Goal: Information Seeking & Learning: Learn about a topic

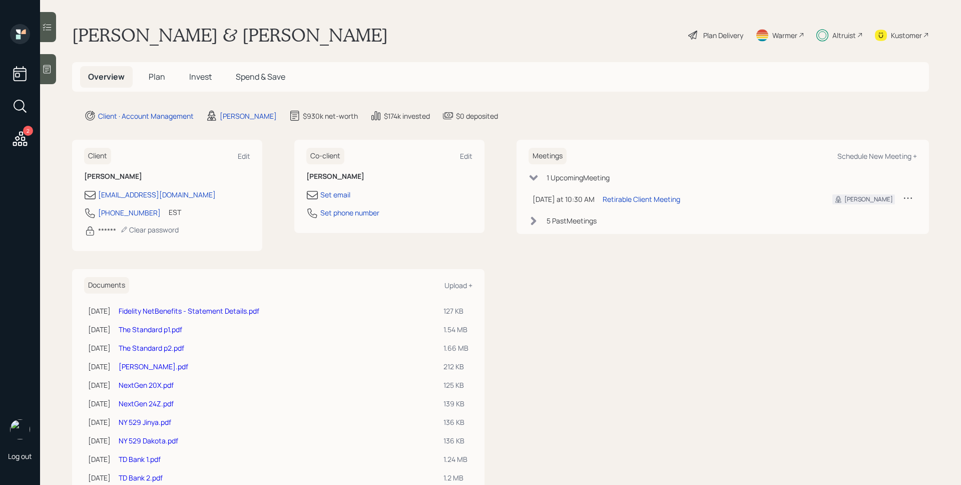
click at [842, 37] on div "Altruist" at bounding box center [844, 35] width 24 height 11
click at [699, 28] on div "Plan Delivery" at bounding box center [715, 35] width 57 height 22
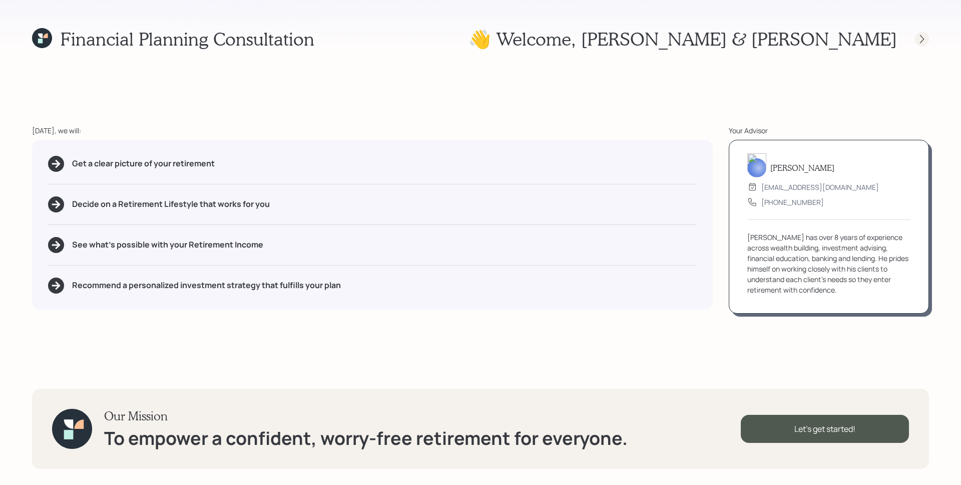
click at [922, 39] on icon at bounding box center [922, 39] width 10 height 10
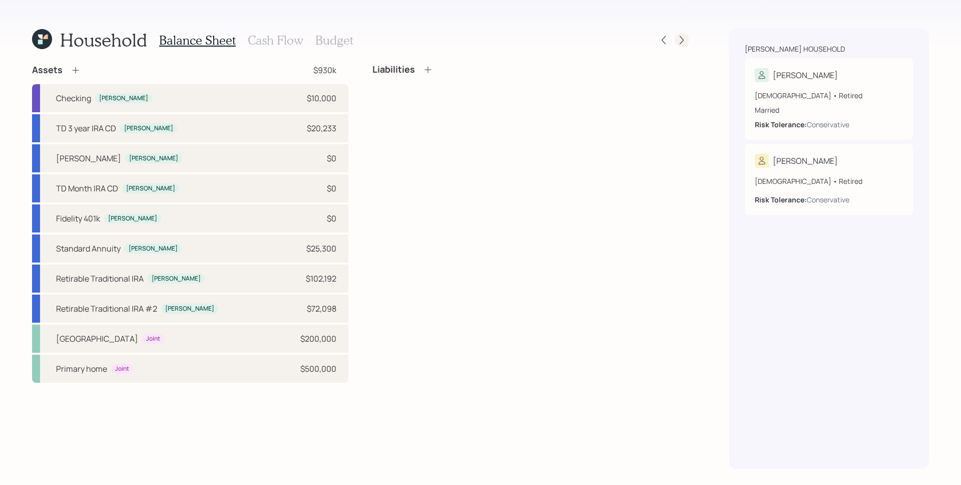
click at [683, 39] on icon at bounding box center [682, 40] width 10 height 10
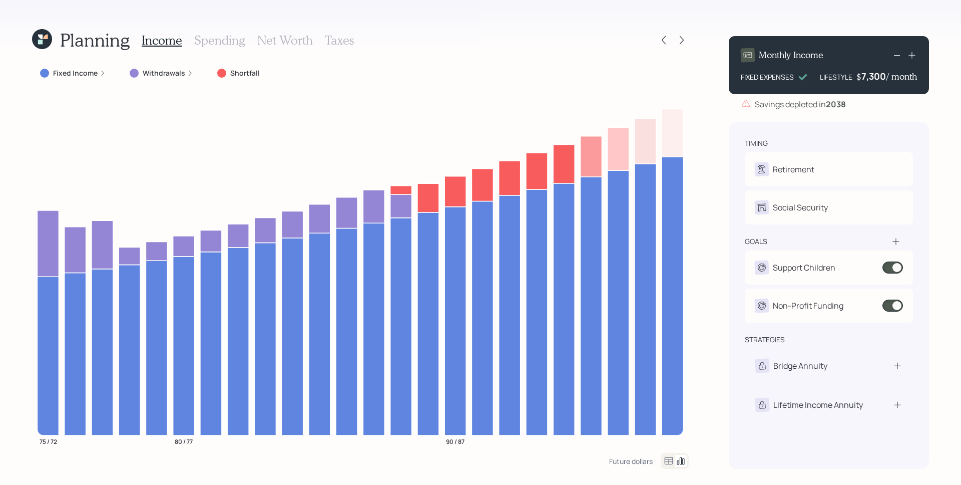
click at [178, 74] on label "Withdrawals" at bounding box center [164, 73] width 43 height 10
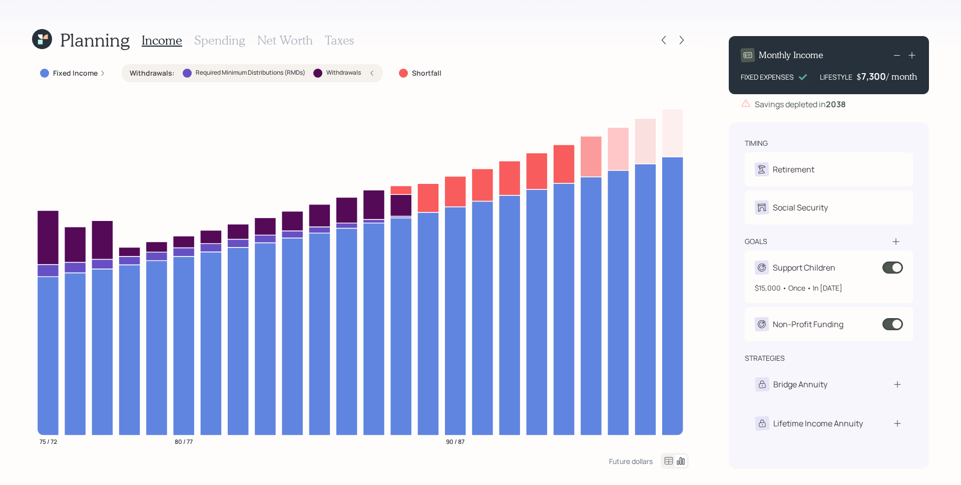
click at [820, 271] on div "Support Children" at bounding box center [804, 267] width 63 height 12
select select "1"
select select "2027"
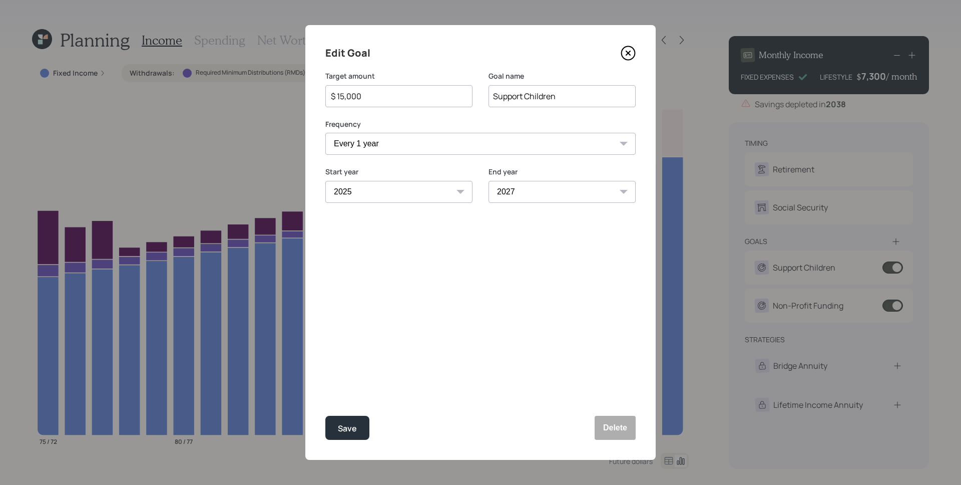
click at [631, 53] on icon at bounding box center [628, 53] width 15 height 15
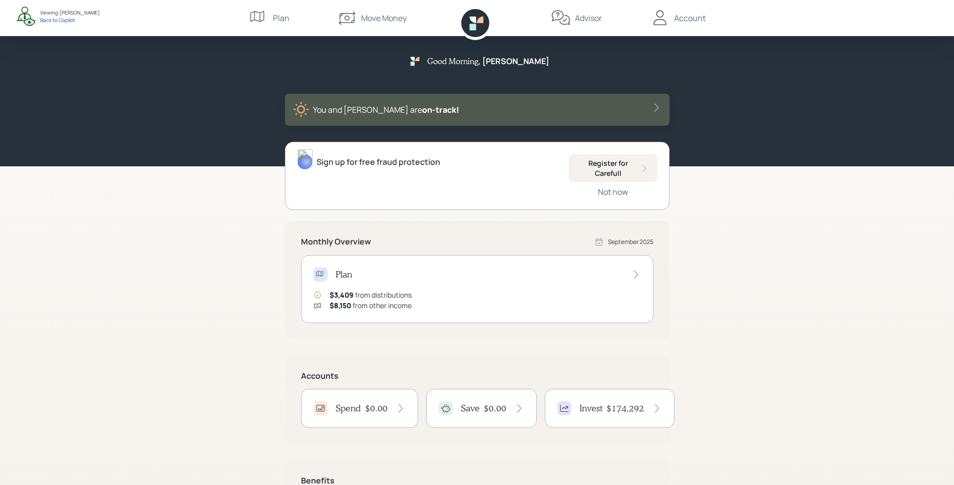
click at [819, 181] on div "Good Morning , Jonathan You and Suzanne are on‑track! Sign up for free fraud pr…" at bounding box center [477, 291] width 954 height 583
click at [610, 417] on div "Invest $174,292" at bounding box center [610, 407] width 130 height 39
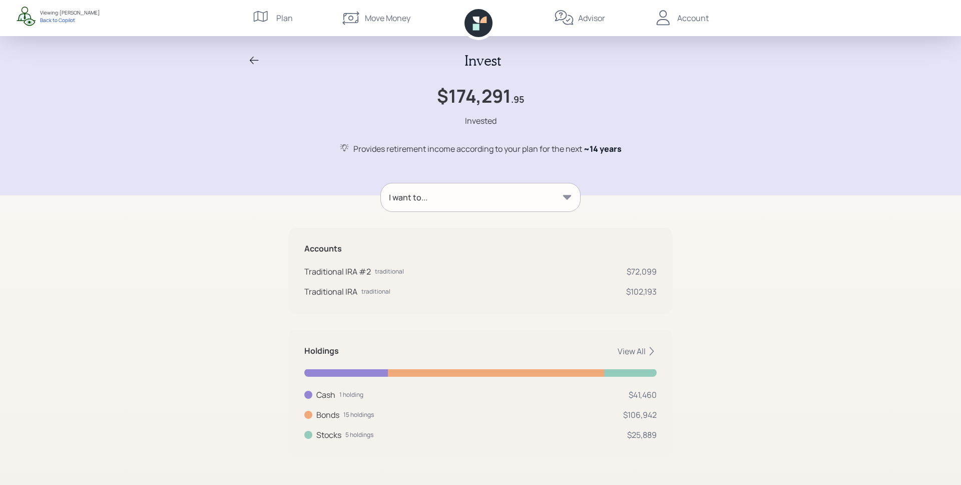
click at [489, 199] on div "I want to..." at bounding box center [480, 197] width 199 height 28
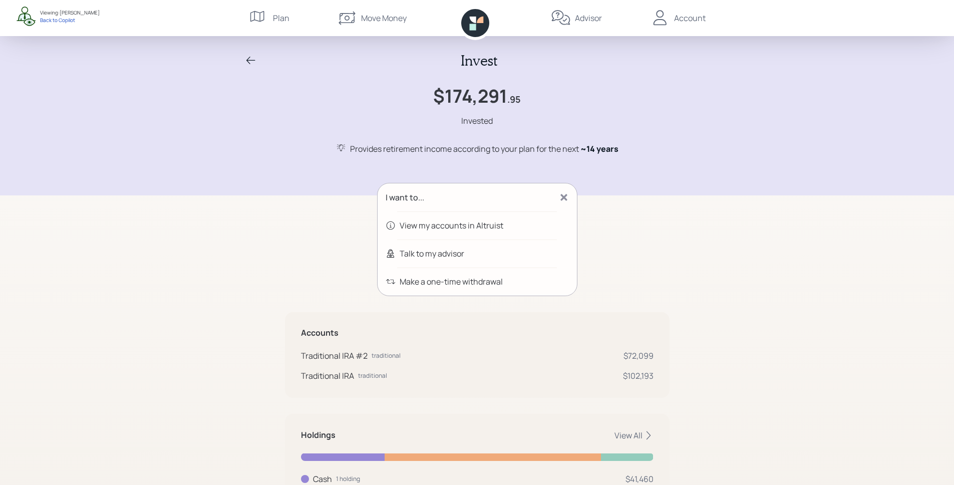
click at [443, 252] on div "Talk to my advisor" at bounding box center [431, 253] width 65 height 12
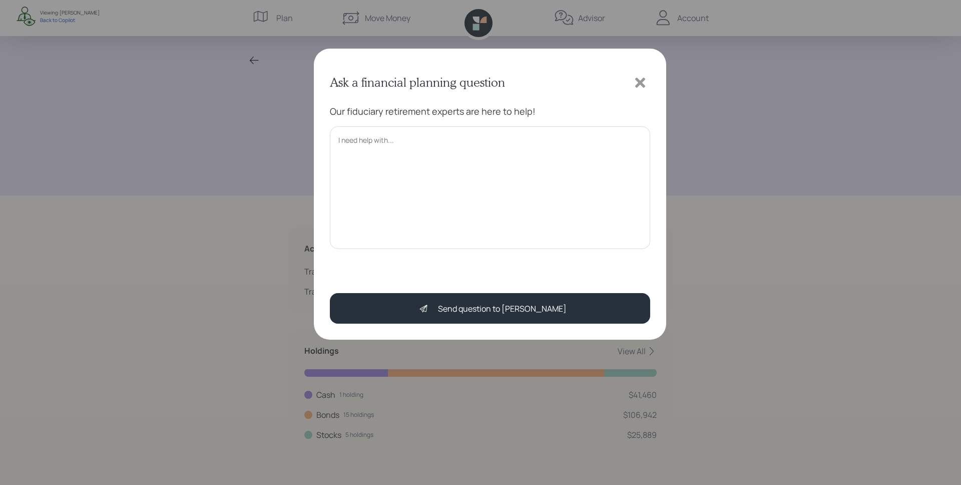
click at [457, 197] on textarea at bounding box center [490, 187] width 320 height 123
click at [636, 84] on icon at bounding box center [640, 82] width 15 height 15
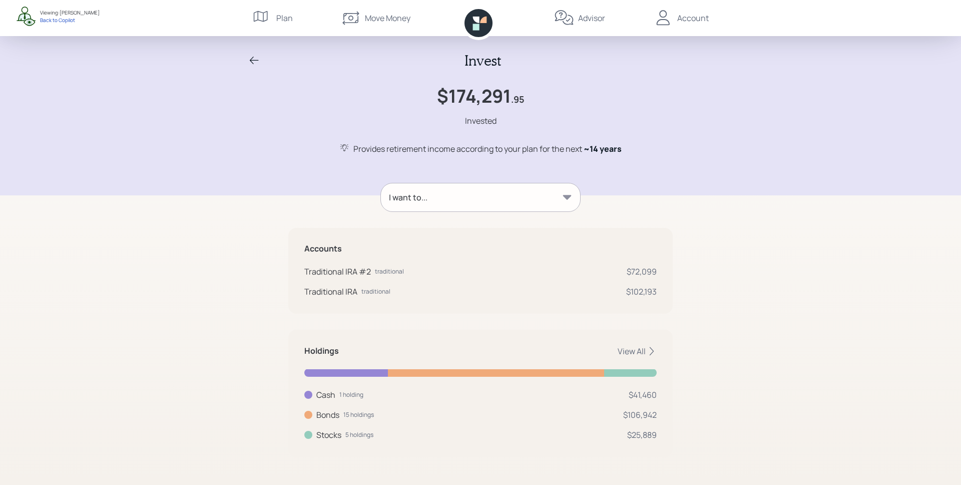
click at [252, 55] on icon at bounding box center [254, 61] width 12 height 12
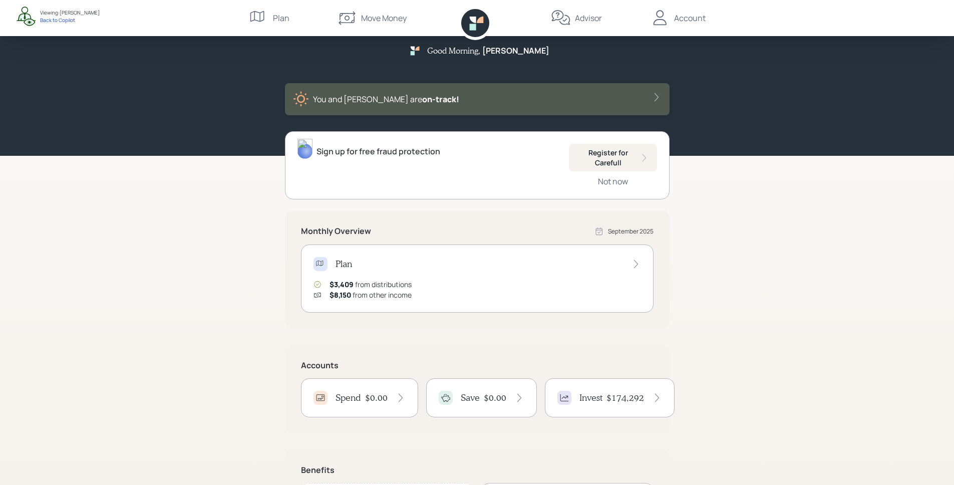
scroll to position [98, 0]
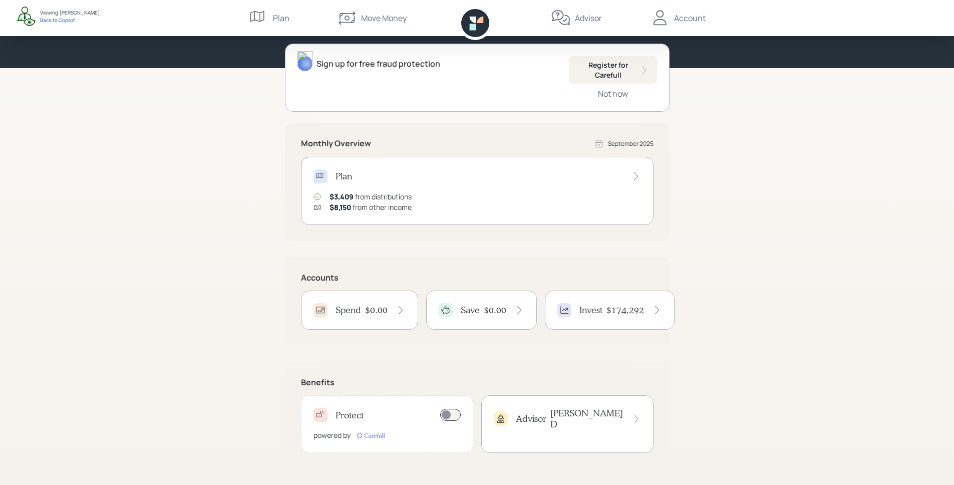
click at [572, 418] on div "Advisor James D" at bounding box center [567, 418] width 147 height 22
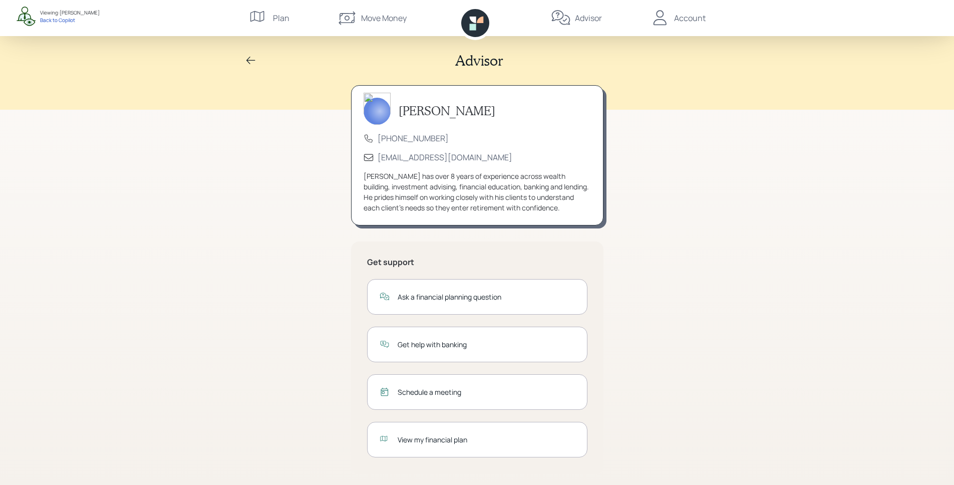
click at [437, 343] on div "Get help with banking" at bounding box center [485, 344] width 177 height 11
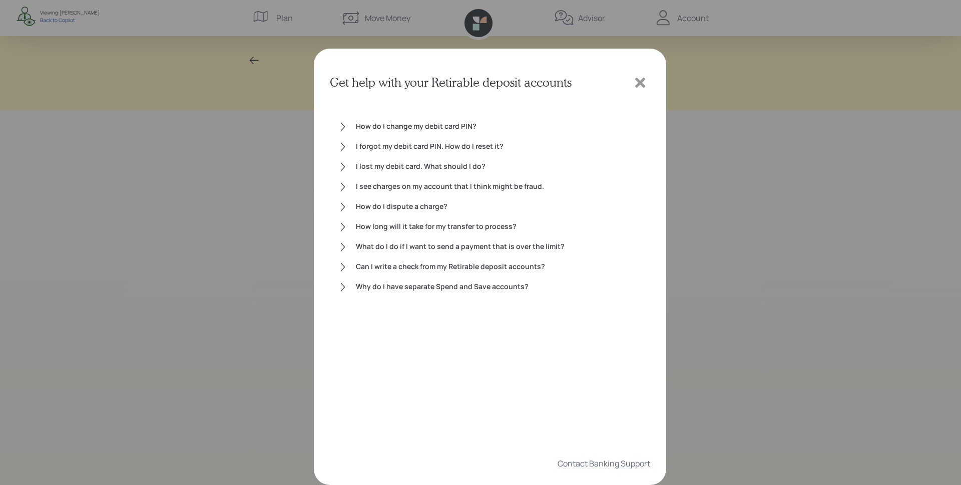
click at [639, 76] on icon at bounding box center [640, 82] width 15 height 15
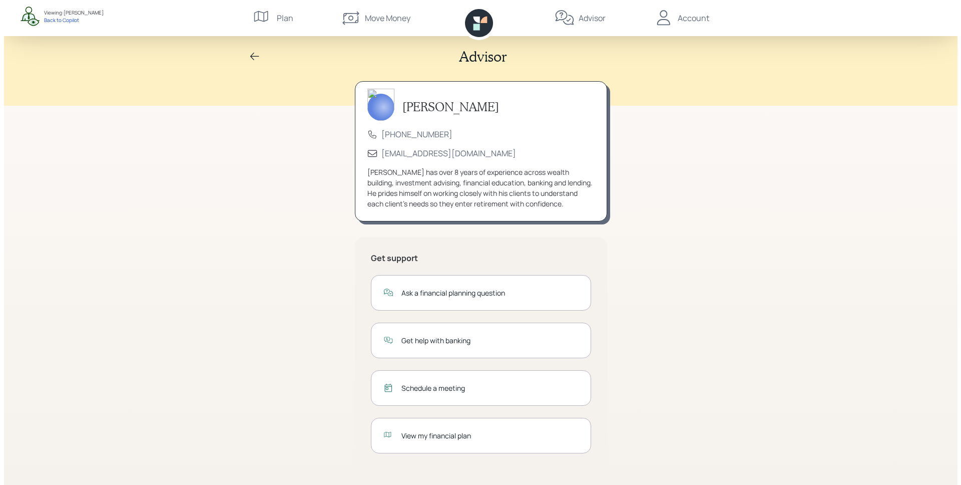
scroll to position [5, 0]
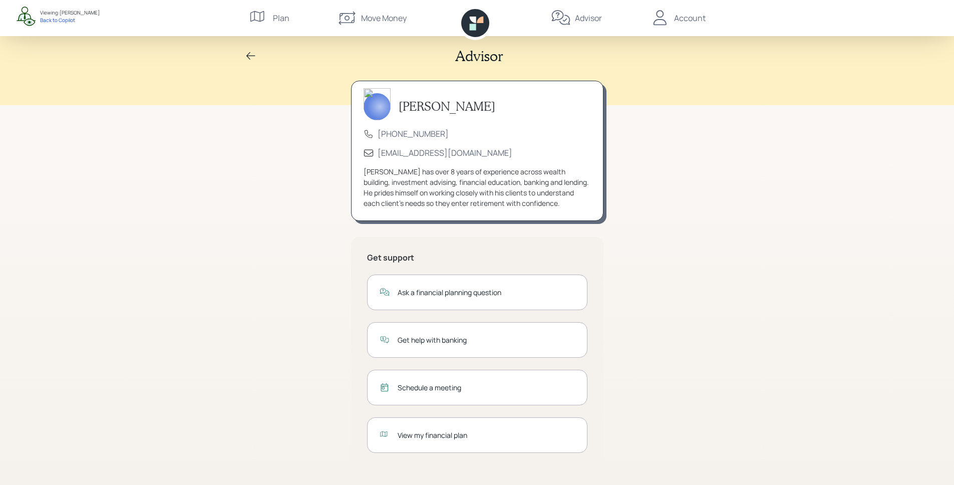
click at [483, 386] on div "Schedule a meeting" at bounding box center [485, 387] width 177 height 11
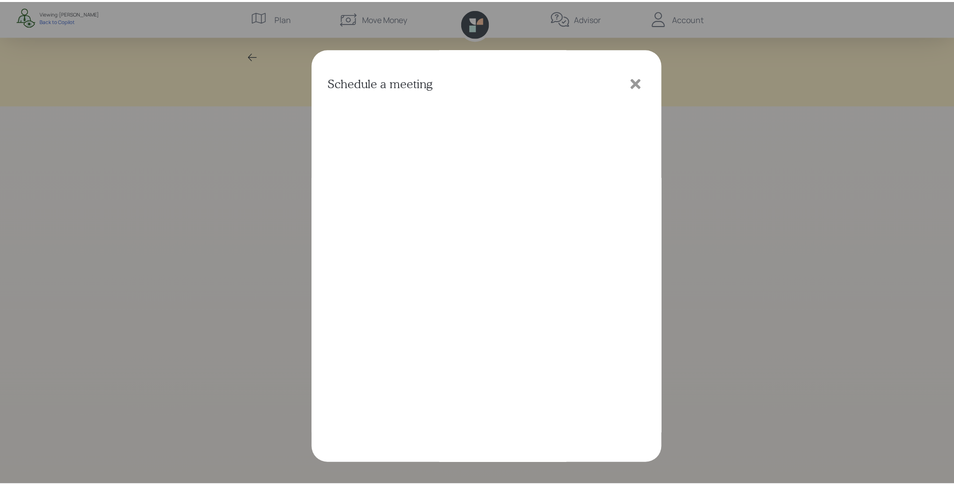
scroll to position [3, 0]
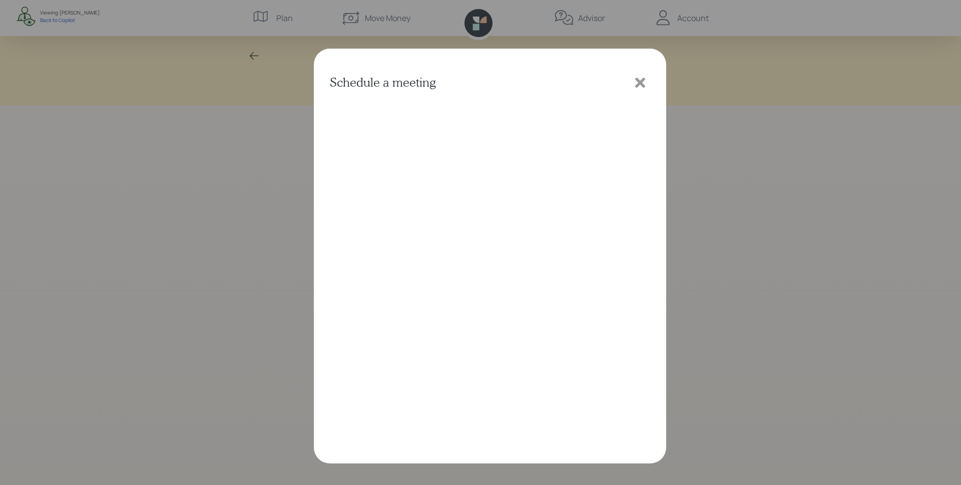
click at [640, 81] on icon at bounding box center [640, 83] width 10 height 10
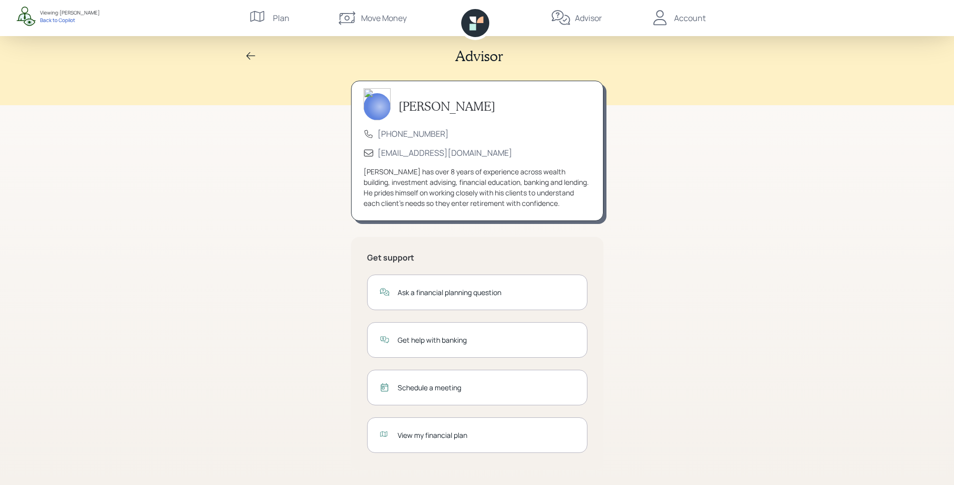
click at [461, 441] on div "View my financial plan" at bounding box center [477, 435] width 220 height 36
click at [466, 22] on icon at bounding box center [475, 23] width 28 height 28
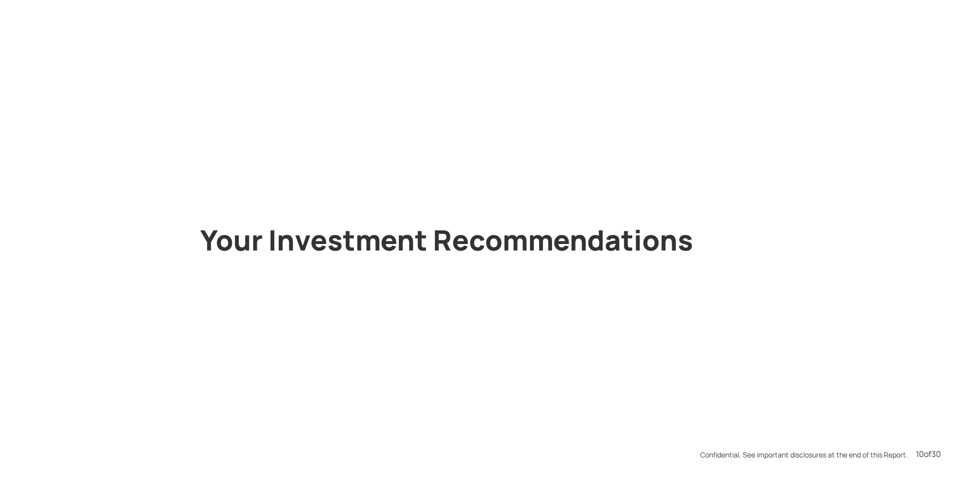
scroll to position [4846, 0]
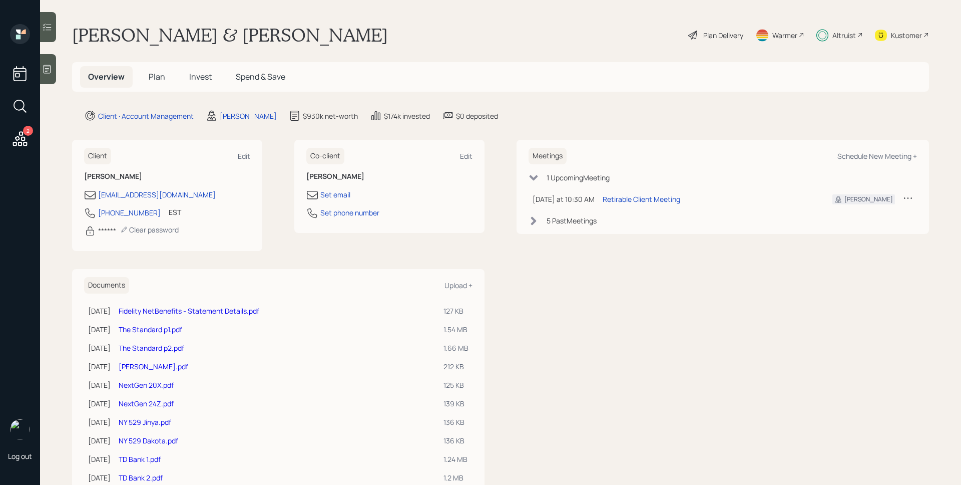
click at [210, 83] on h5 "Invest" at bounding box center [200, 77] width 39 height 22
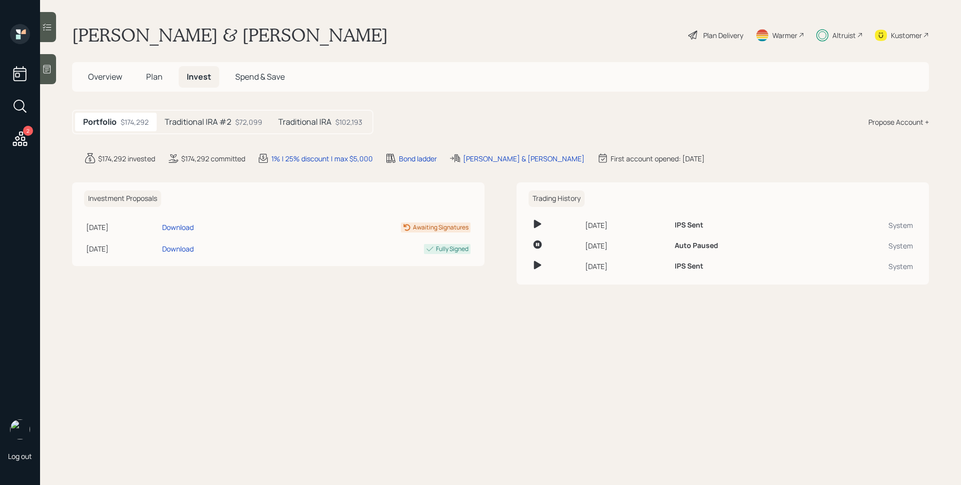
click at [222, 126] on h5 "Traditional IRA #2" at bounding box center [198, 122] width 67 height 10
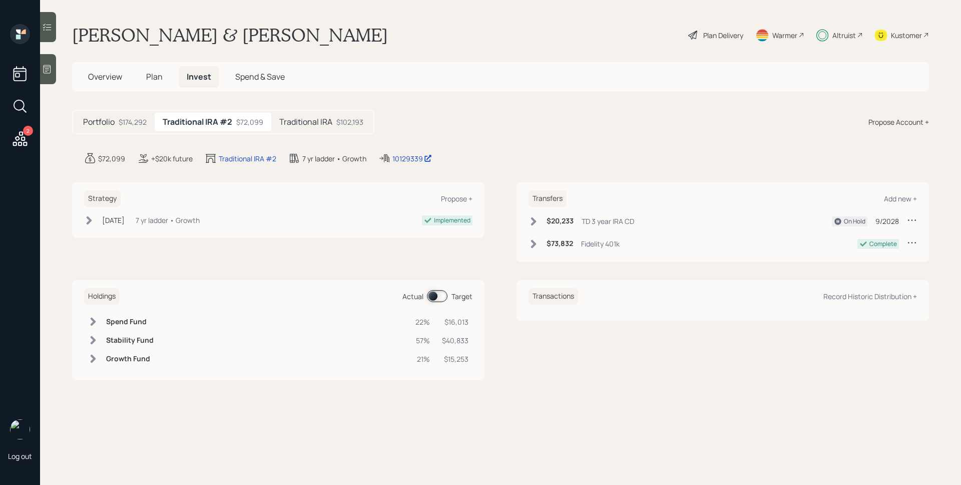
click at [351, 123] on div "$102,193" at bounding box center [349, 122] width 27 height 11
